Goal: Transaction & Acquisition: Purchase product/service

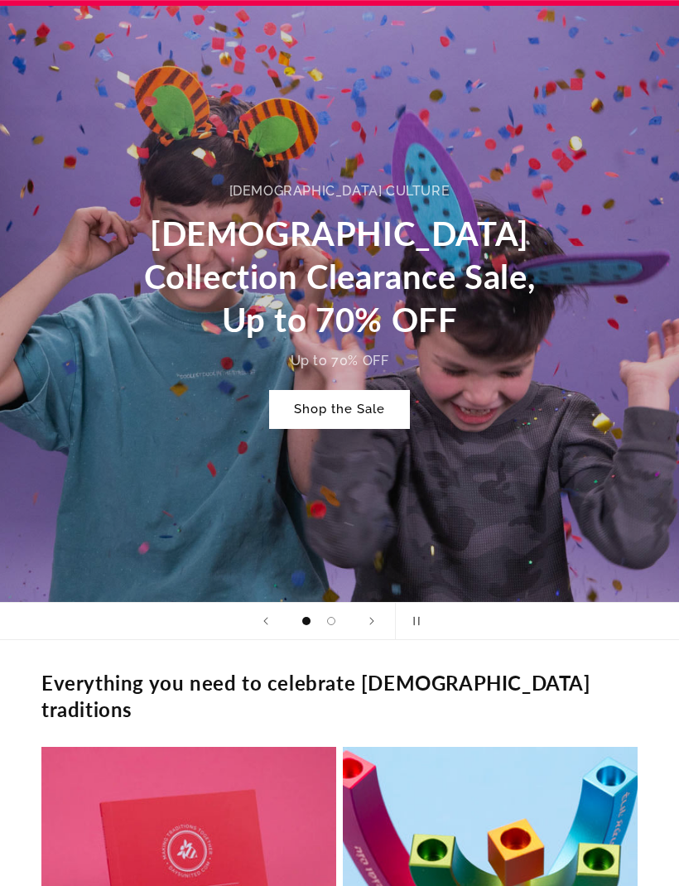
click at [335, 414] on link "Shop the Sale" at bounding box center [339, 409] width 141 height 39
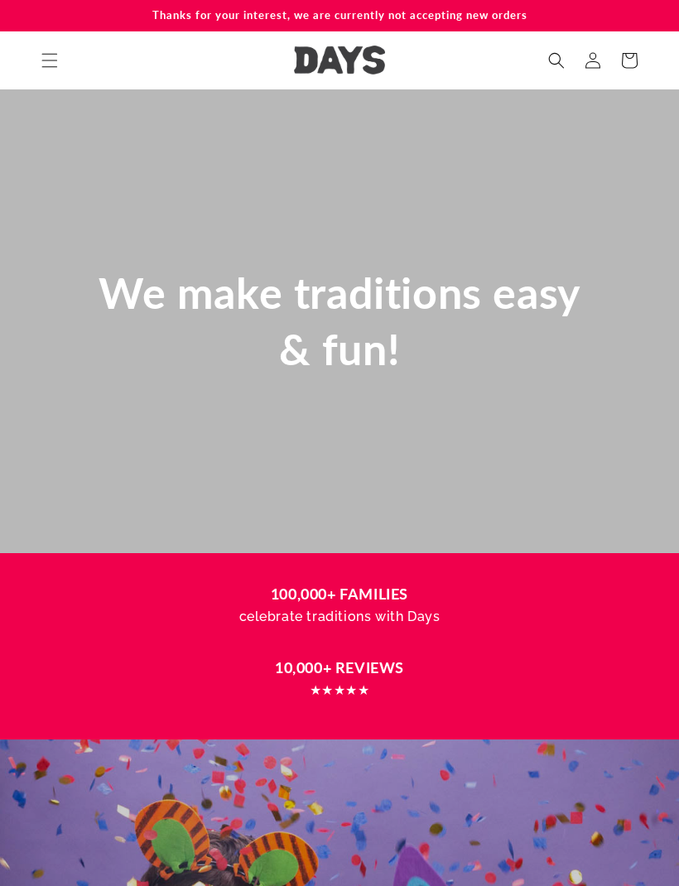
click at [42, 70] on span "Menu" at bounding box center [49, 60] width 36 height 36
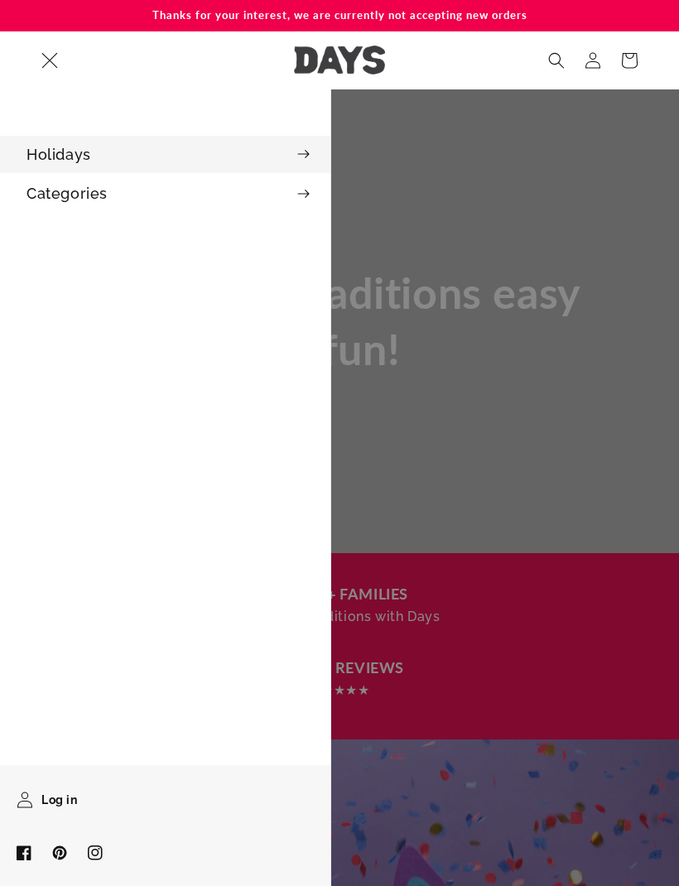
click at [70, 155] on summary "Holidays" at bounding box center [165, 154] width 330 height 37
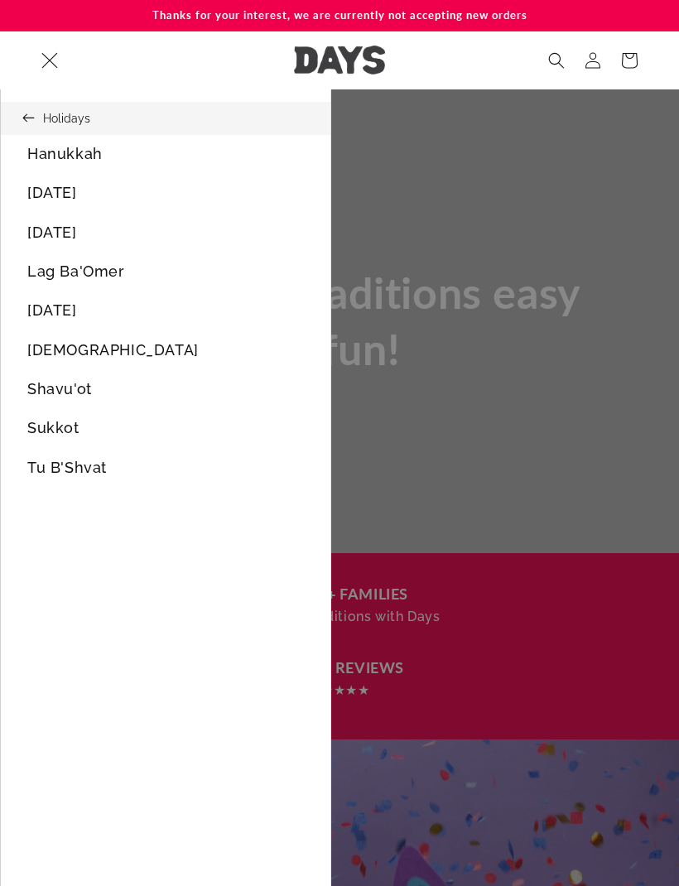
scroll to position [0, 2037]
click at [59, 161] on link "Hanukkah" at bounding box center [166, 153] width 330 height 37
click at [39, 234] on link "[DATE]" at bounding box center [166, 232] width 330 height 37
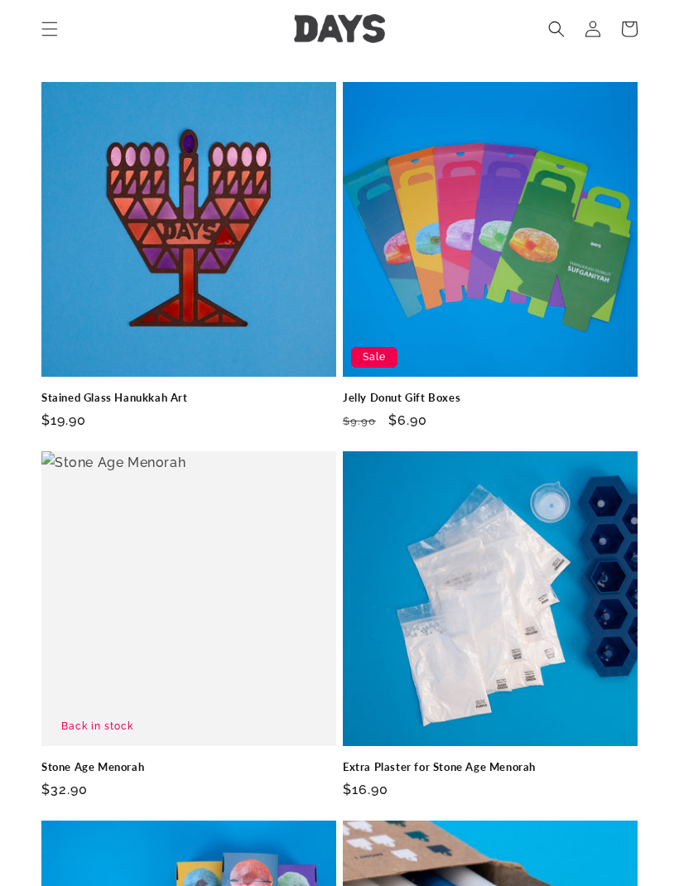
scroll to position [3799, 0]
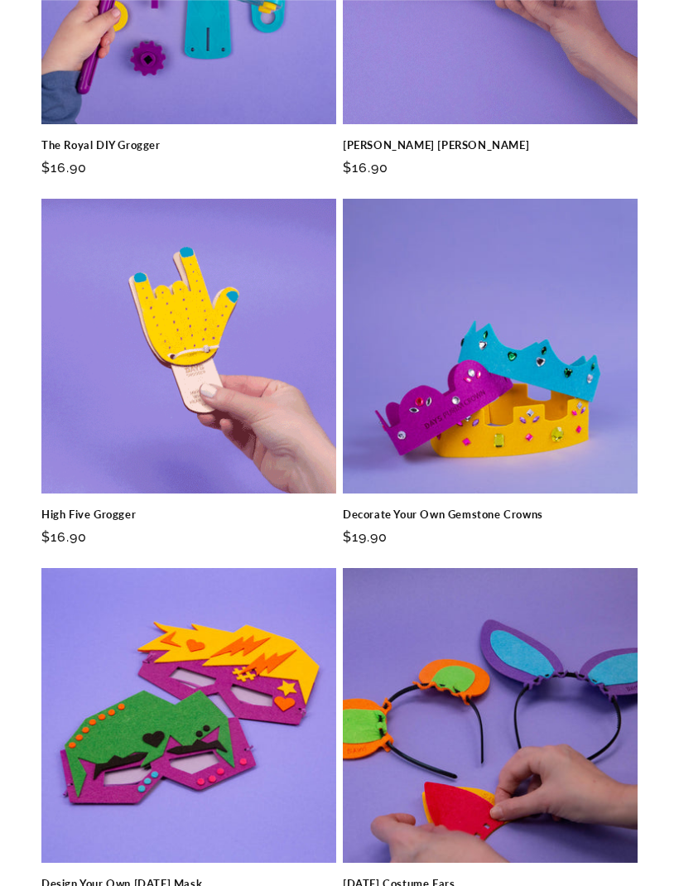
scroll to position [2388, 0]
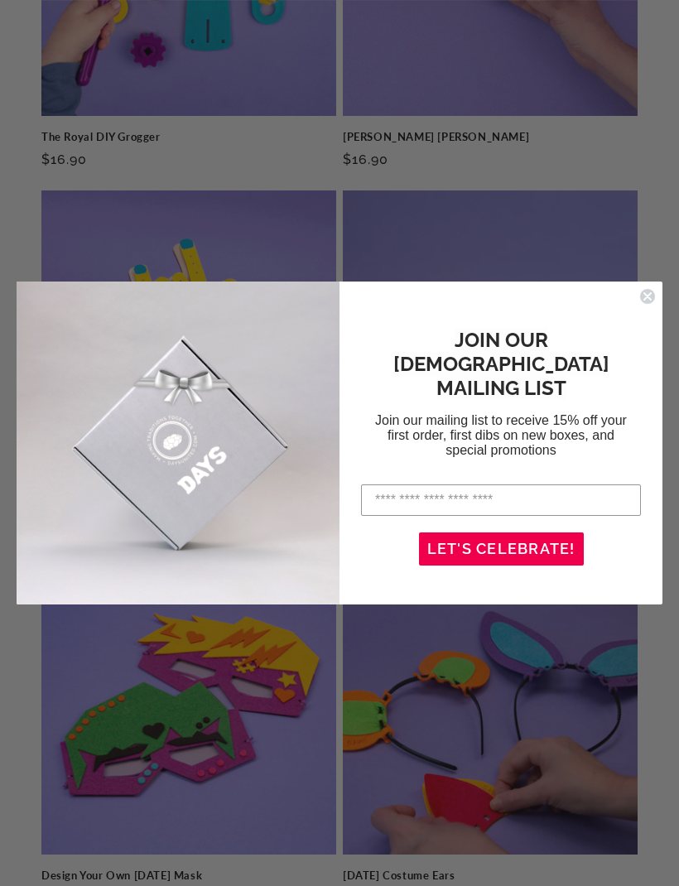
click at [643, 305] on circle "Close dialog" at bounding box center [648, 297] width 16 height 16
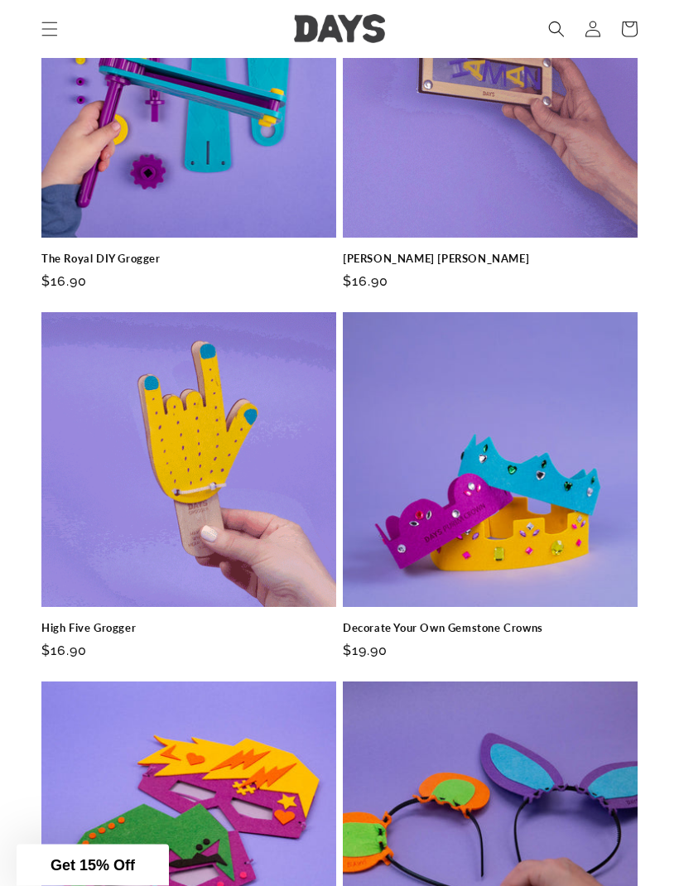
scroll to position [2259, 0]
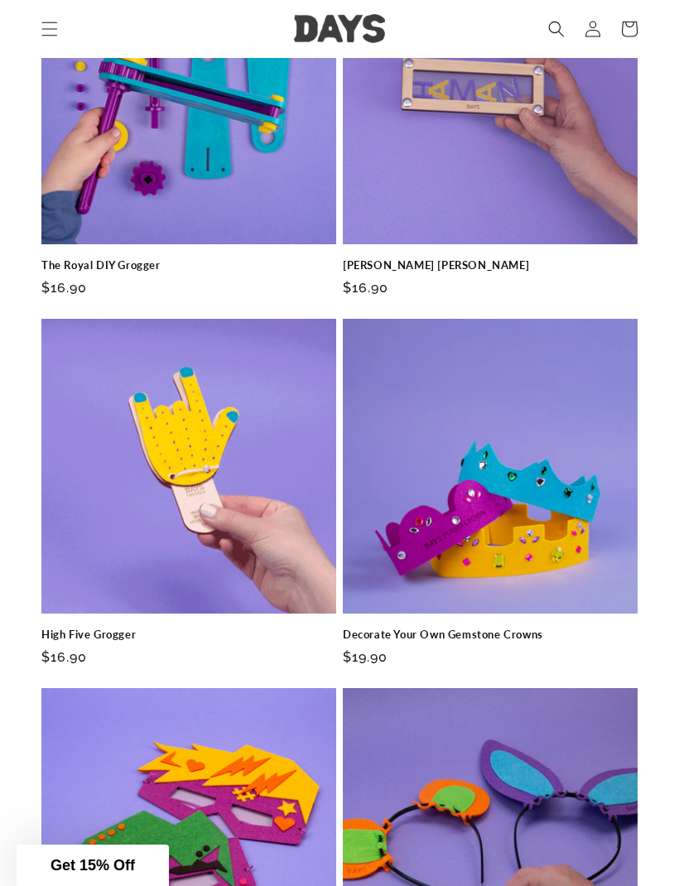
click at [49, 34] on icon "Menu" at bounding box center [49, 29] width 17 height 17
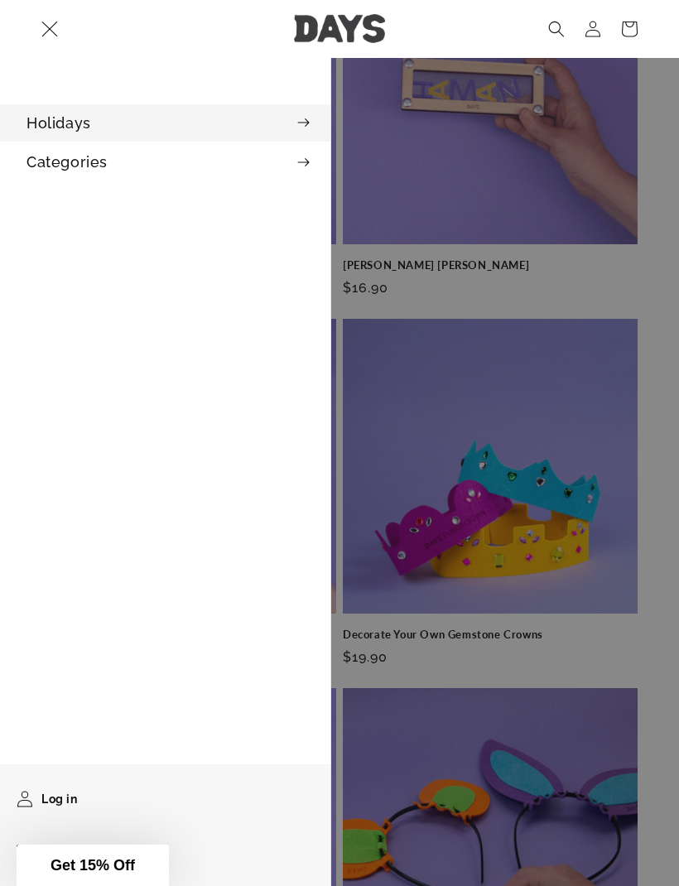
click at [64, 121] on summary "Holidays" at bounding box center [165, 122] width 330 height 37
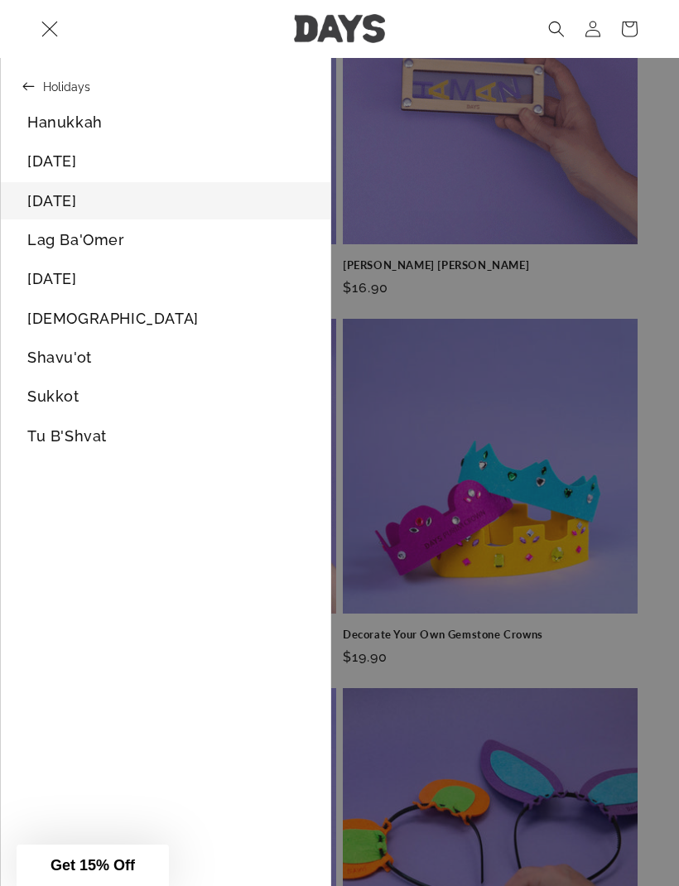
click at [42, 292] on link "[DATE]" at bounding box center [166, 278] width 330 height 37
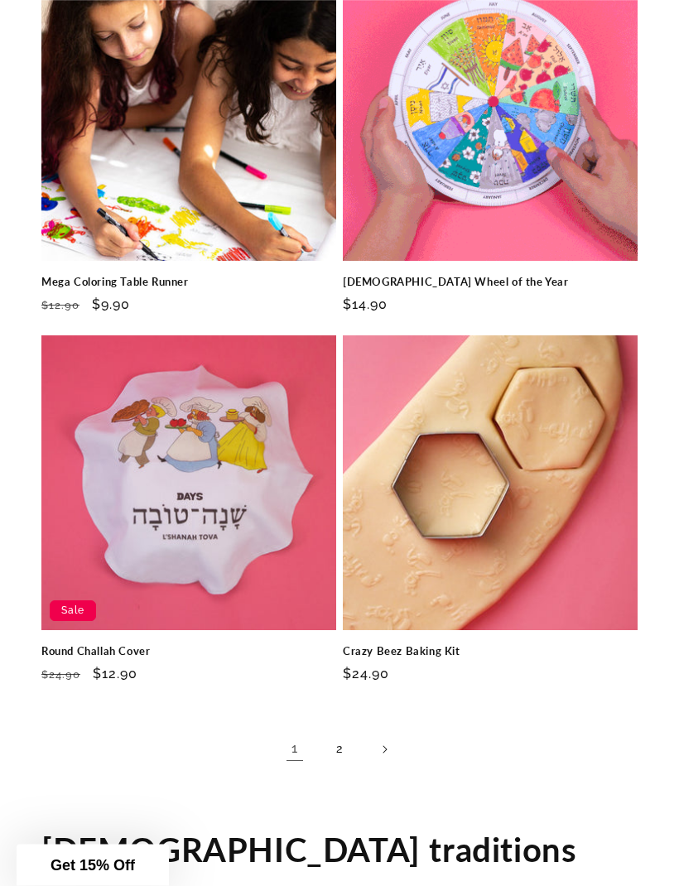
scroll to position [4117, 0]
click at [347, 731] on link "2" at bounding box center [339, 749] width 36 height 36
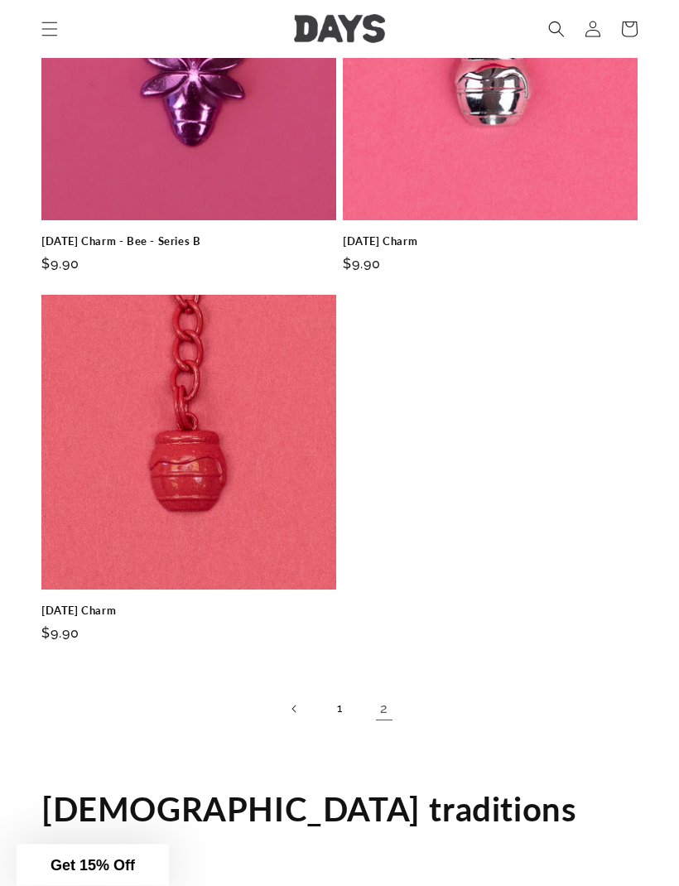
click at [43, 26] on icon "Menu" at bounding box center [49, 29] width 17 height 17
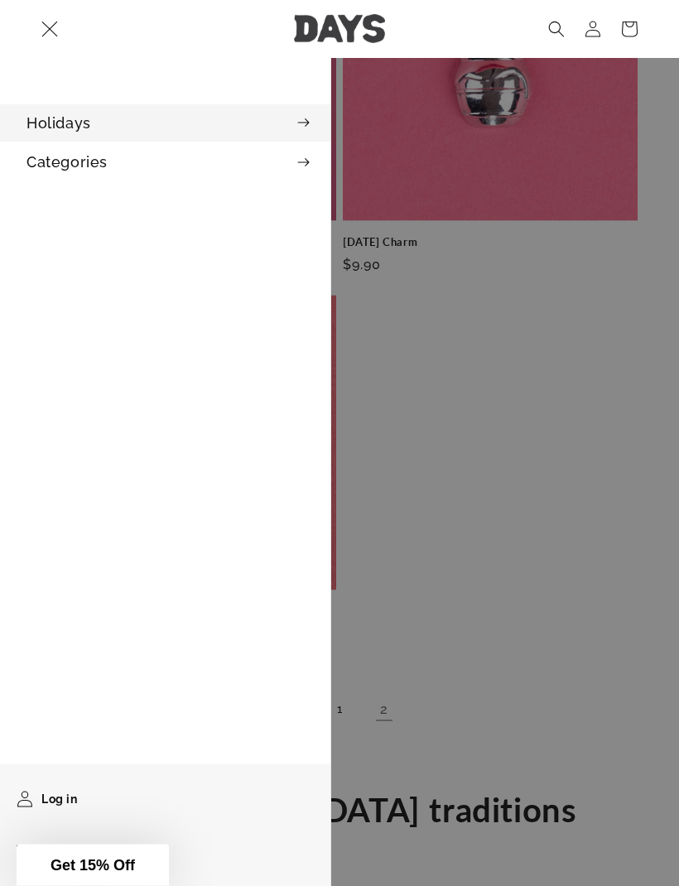
scroll to position [2310, 0]
click at [70, 133] on summary "Holidays" at bounding box center [165, 122] width 330 height 37
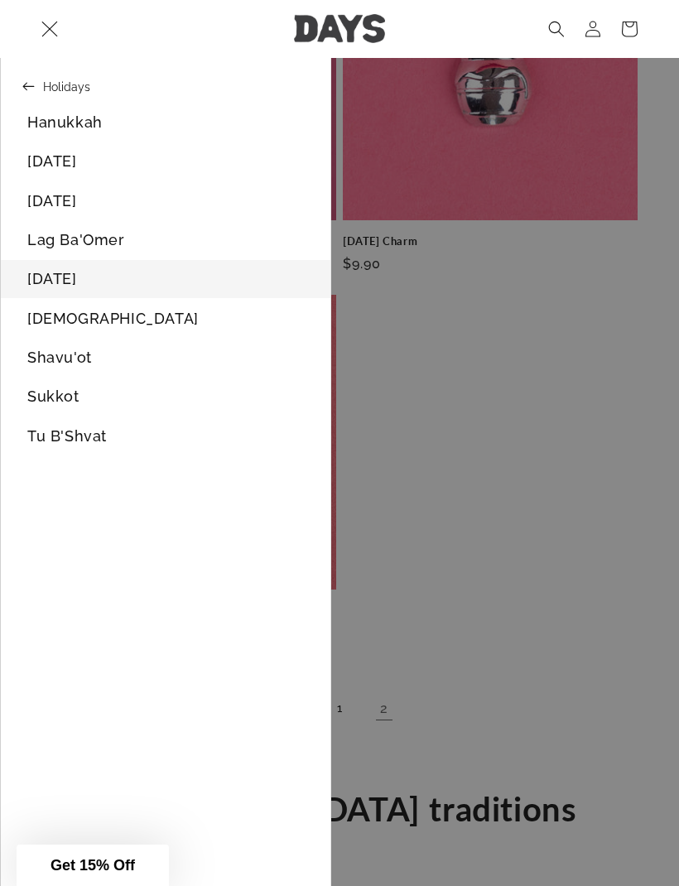
click at [50, 321] on link "[DEMOGRAPHIC_DATA]" at bounding box center [166, 318] width 330 height 37
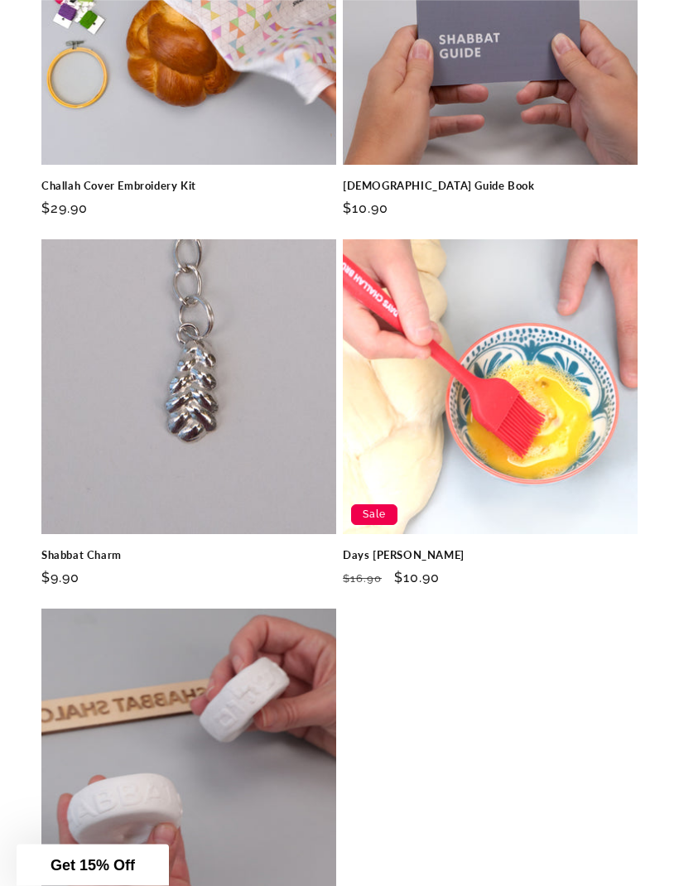
scroll to position [2107, 0]
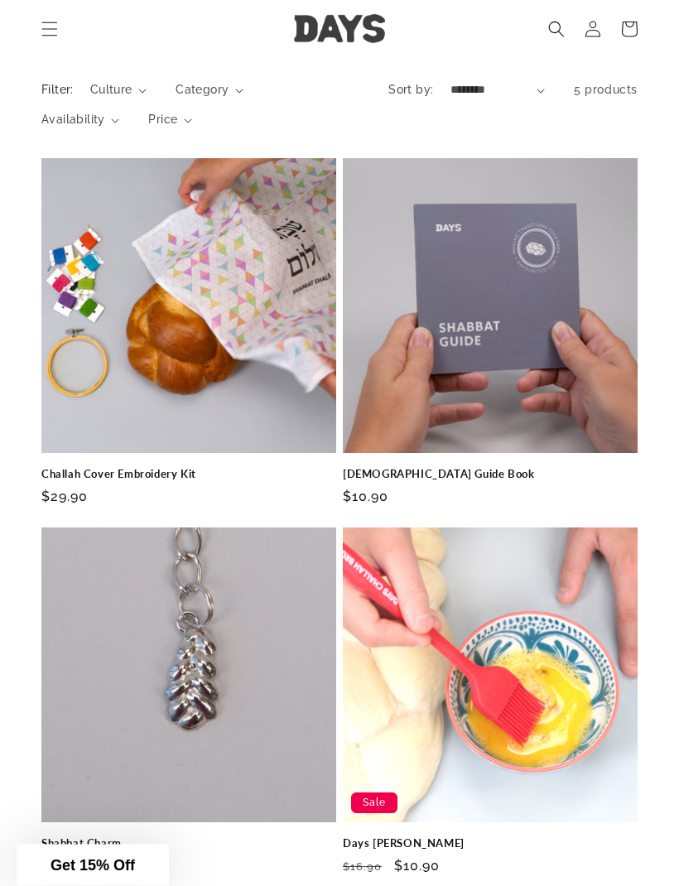
click at [43, 32] on icon "Menu" at bounding box center [49, 29] width 17 height 17
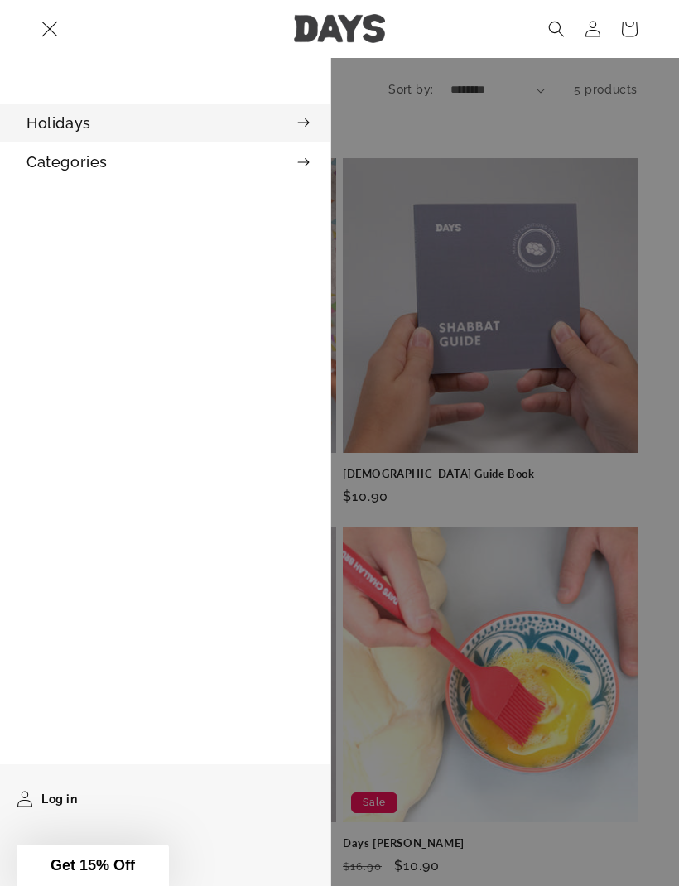
click at [48, 126] on summary "Holidays" at bounding box center [165, 122] width 330 height 37
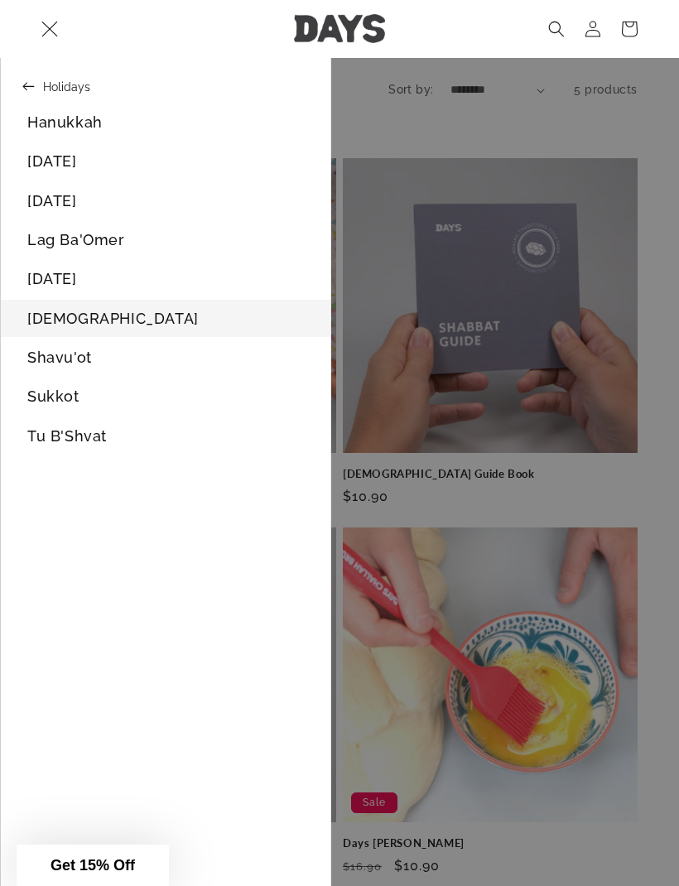
click at [41, 405] on link "Sukkot" at bounding box center [166, 396] width 330 height 37
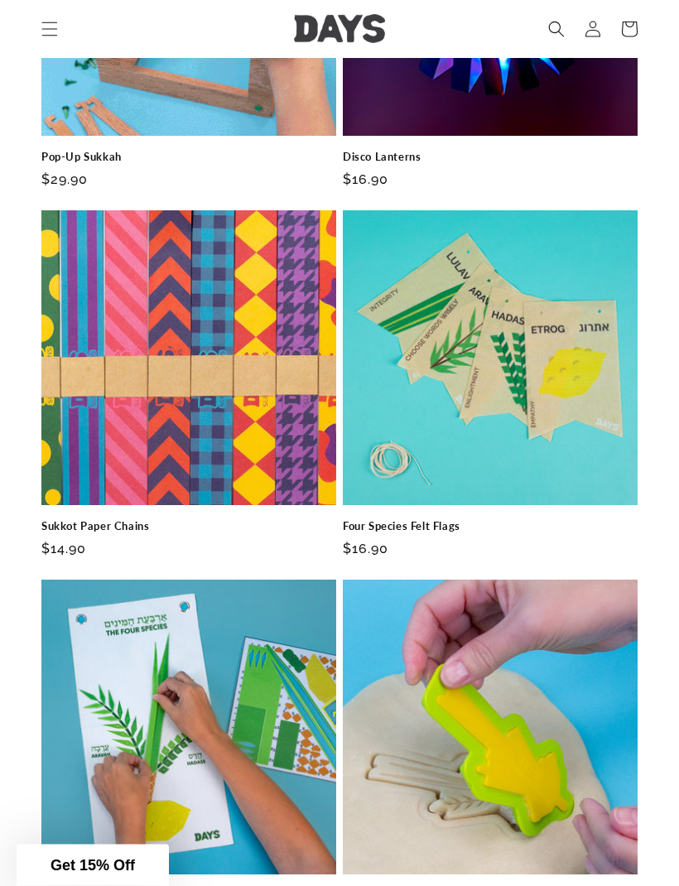
scroll to position [2258, 0]
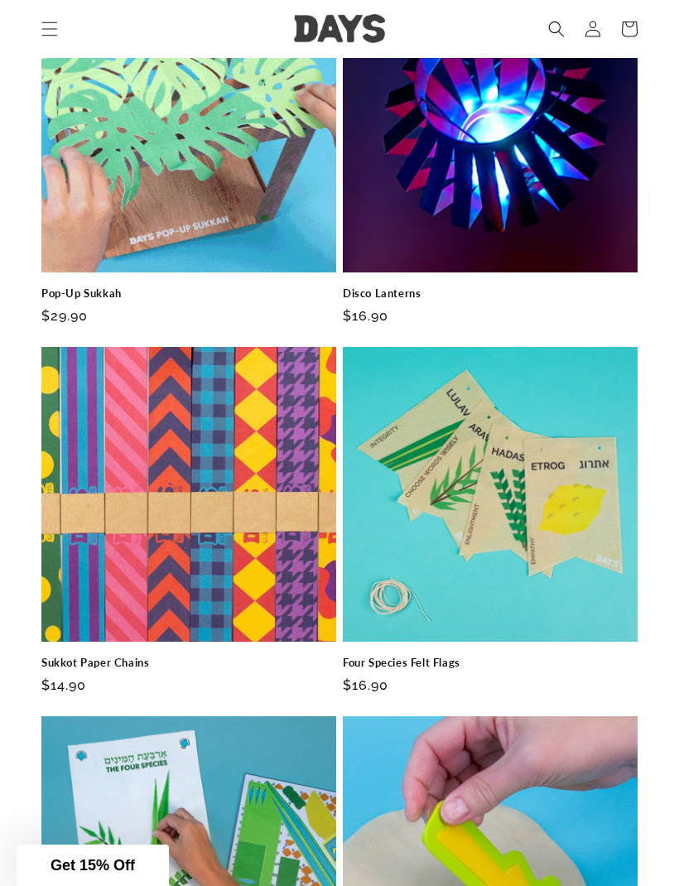
click at [46, 35] on icon "Menu" at bounding box center [49, 29] width 17 height 17
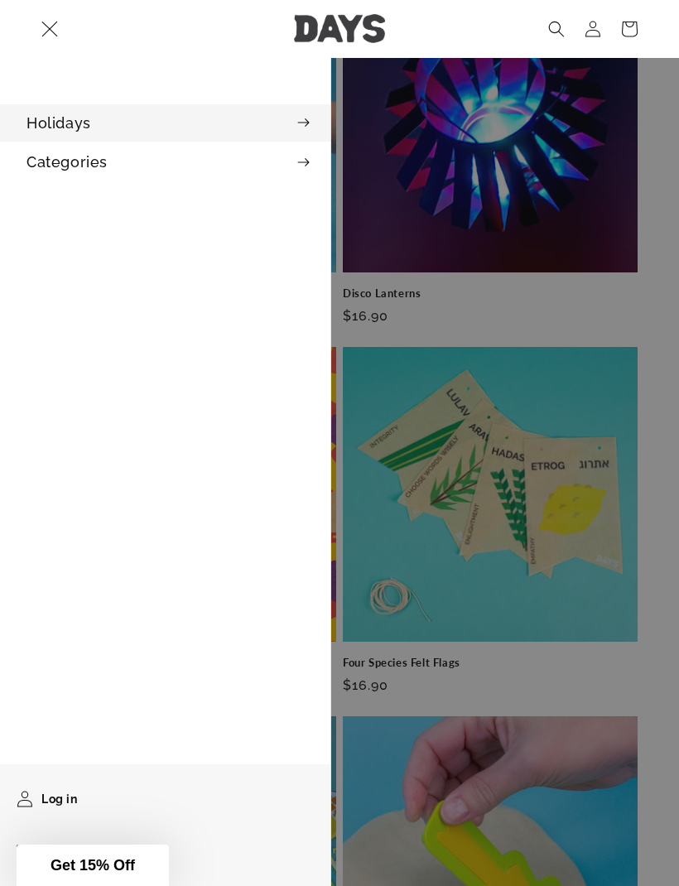
click at [61, 126] on summary "Holidays" at bounding box center [165, 122] width 330 height 37
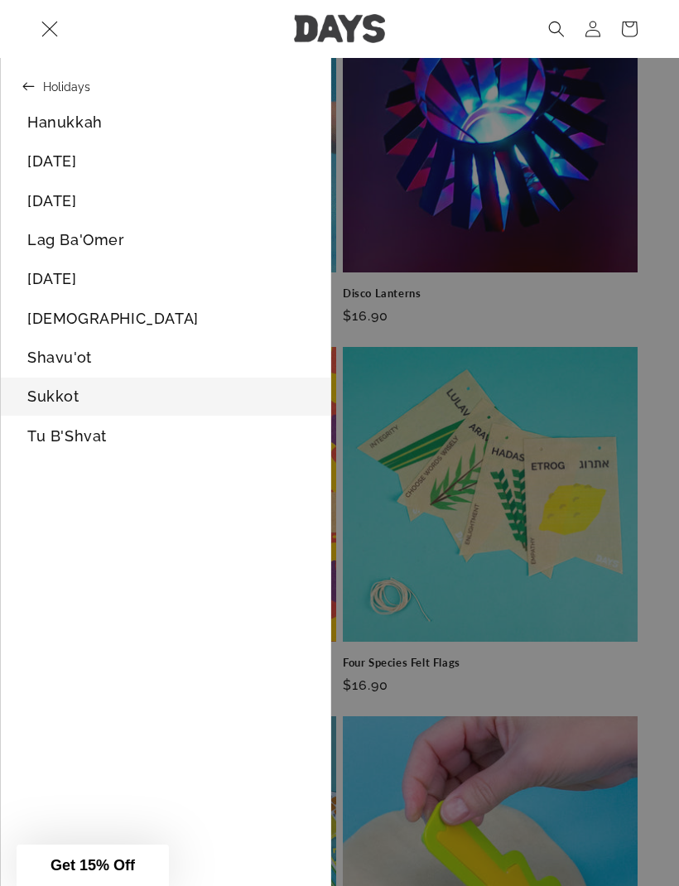
click at [49, 171] on link "[DATE]" at bounding box center [166, 160] width 330 height 37
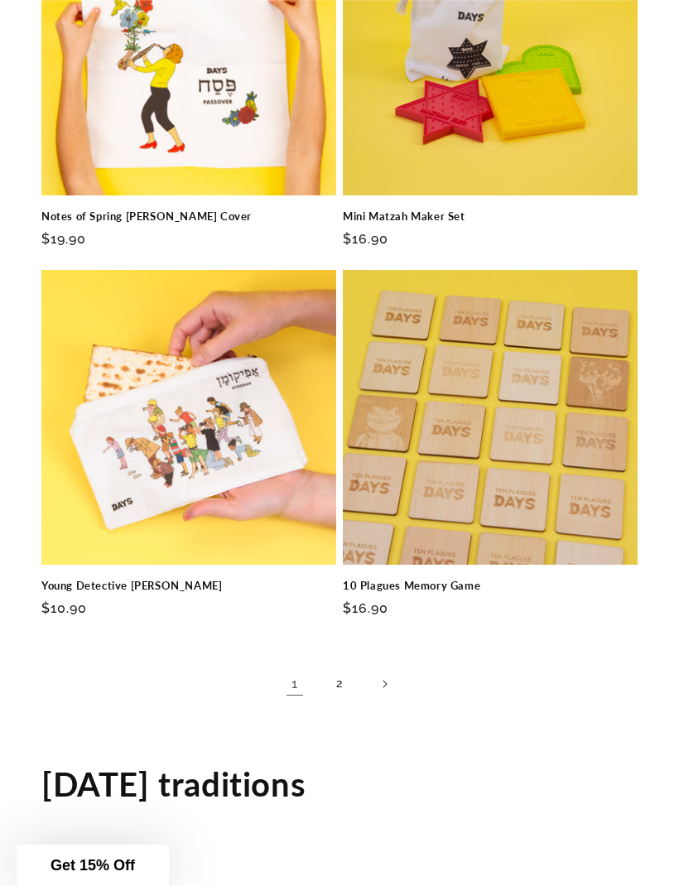
scroll to position [4170, 0]
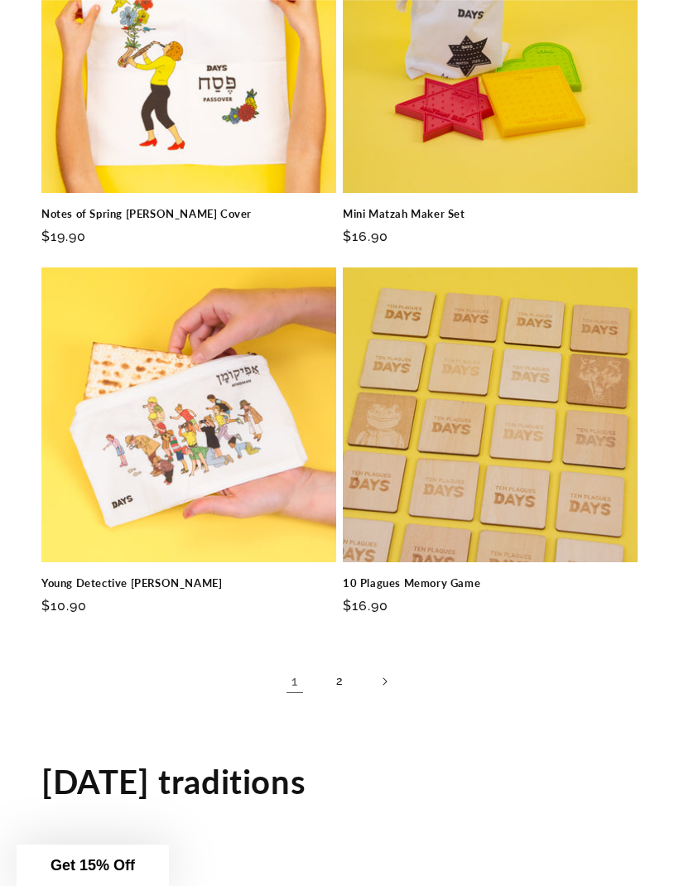
click at [340, 667] on link "2" at bounding box center [339, 681] width 36 height 36
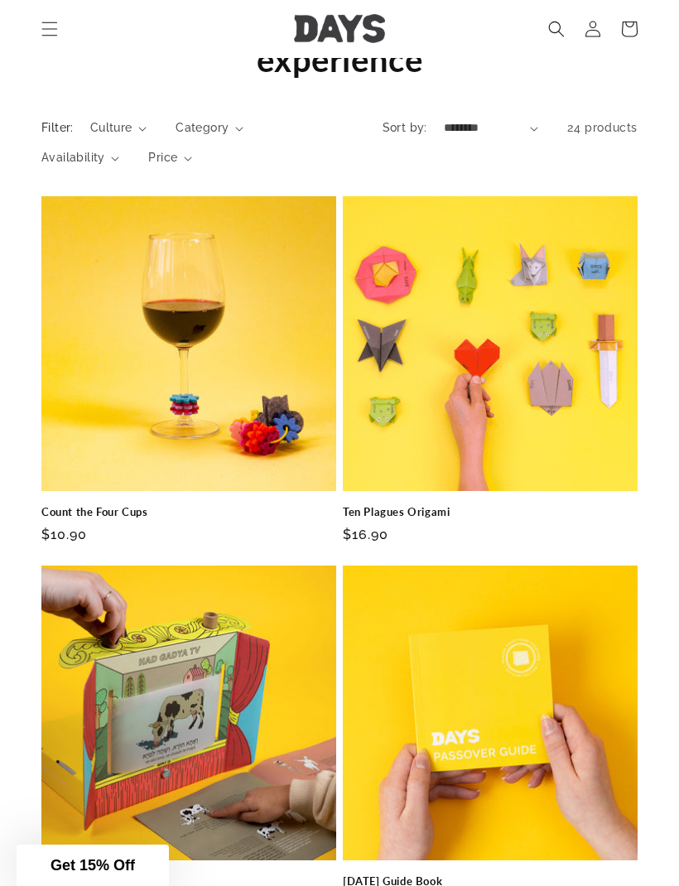
scroll to position [1631, 0]
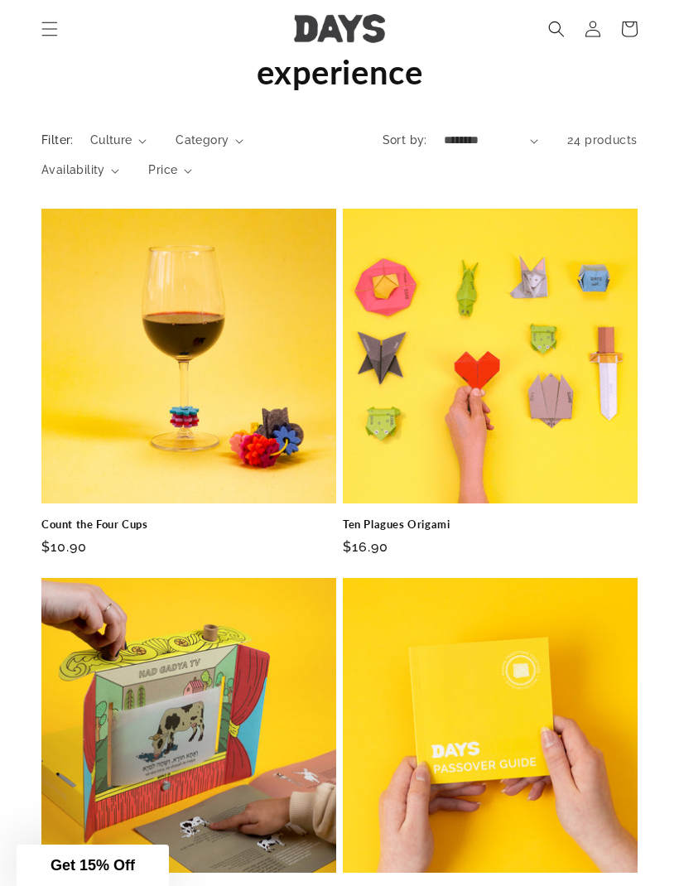
click at [512, 518] on link "Ten Plagues Origami" at bounding box center [490, 525] width 295 height 14
